Goal: Navigation & Orientation: Find specific page/section

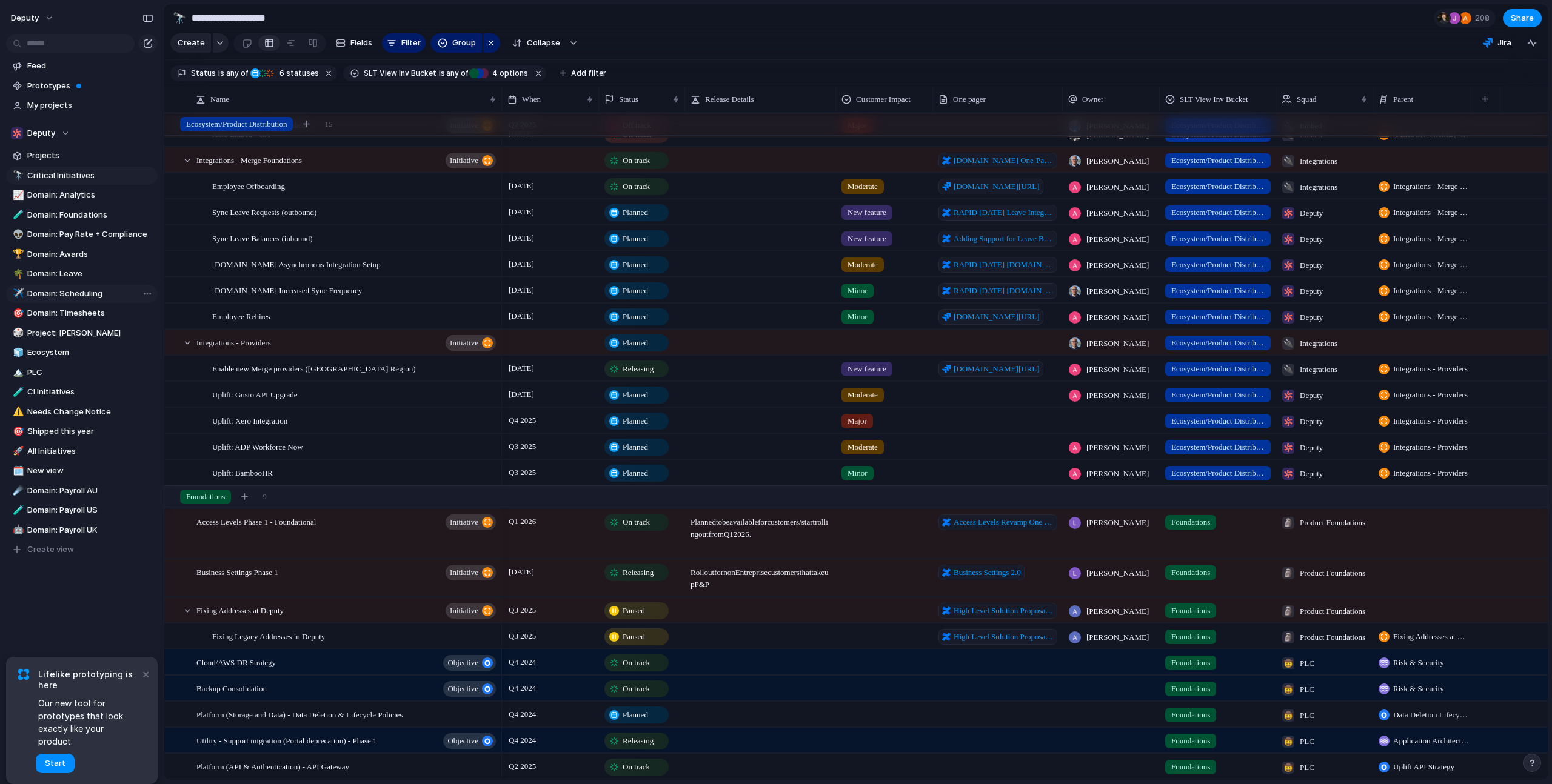
click at [81, 294] on span "Domain: Scheduling" at bounding box center [90, 294] width 126 height 12
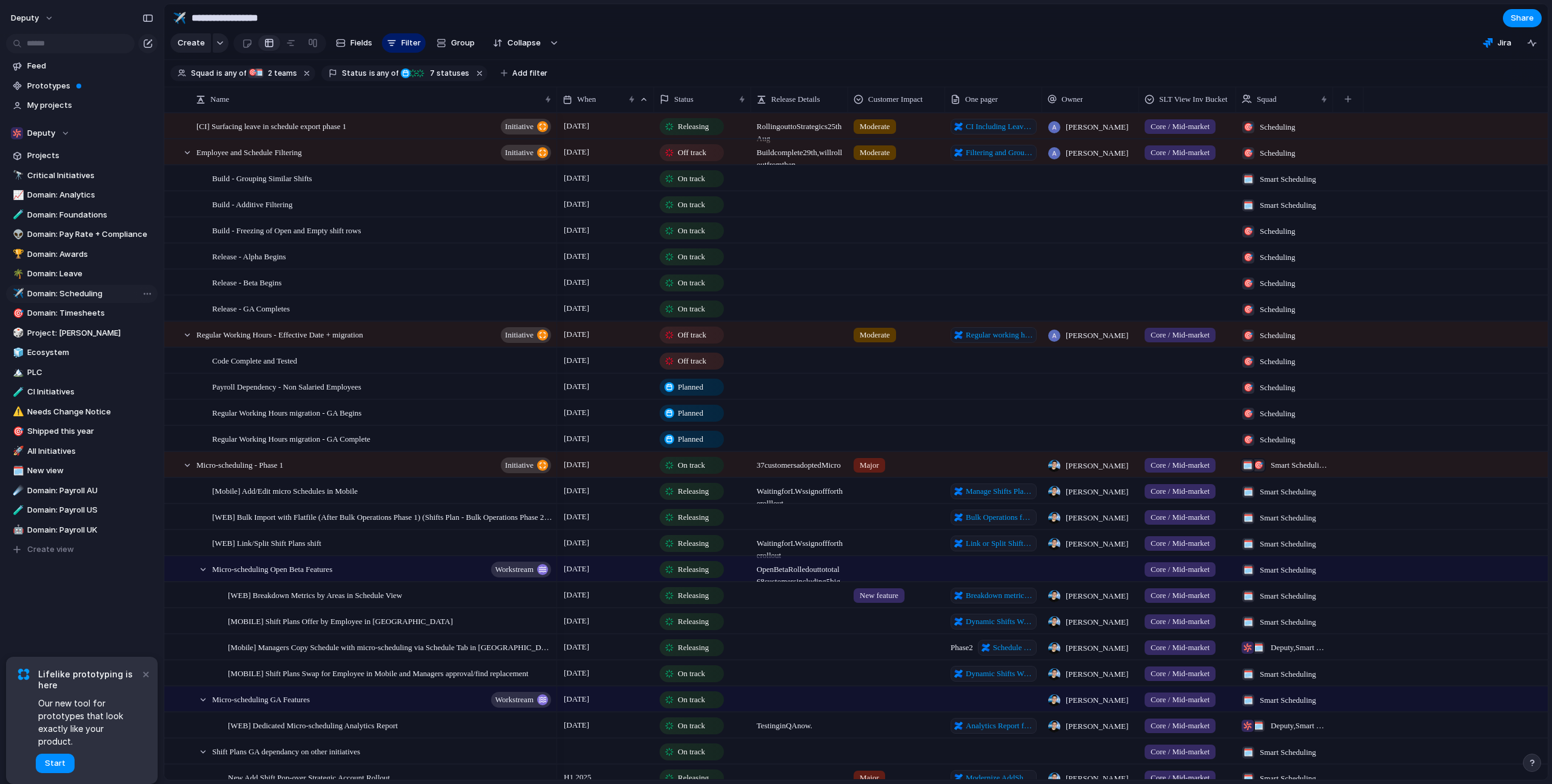
type input "**********"
